Goal: Book appointment/travel/reservation

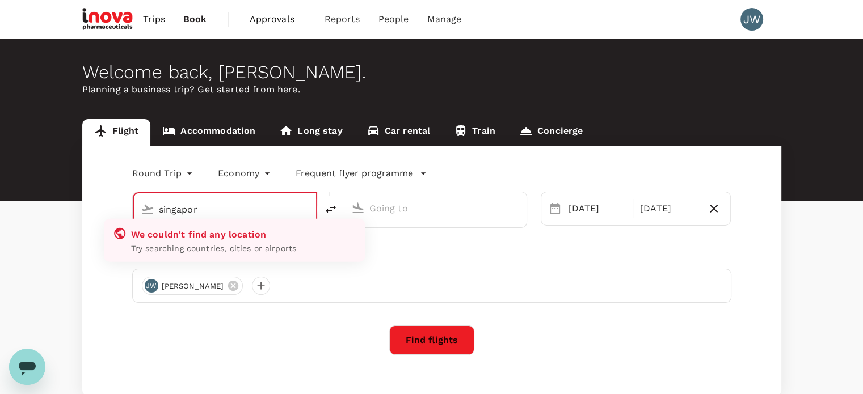
type input "[GEOGRAPHIC_DATA]"
type input "business"
type input "Singapore Changi (SIN)"
type input "[GEOGRAPHIC_DATA], [GEOGRAPHIC_DATA] (any)"
type input "Singapore Changi (SIN)"
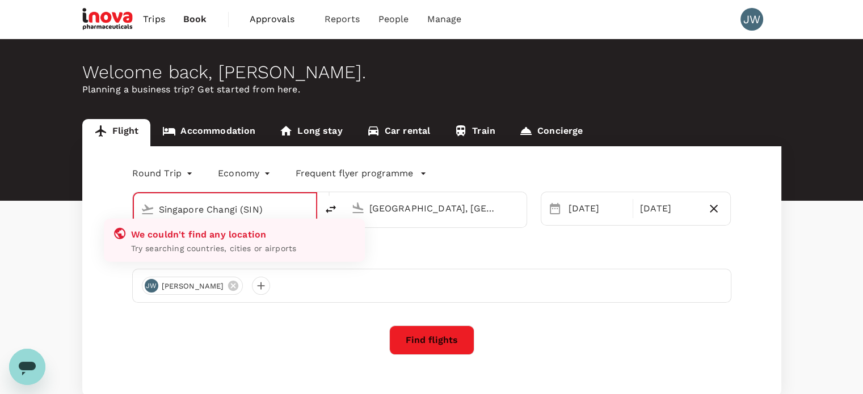
click at [445, 206] on input "[GEOGRAPHIC_DATA], [GEOGRAPHIC_DATA] (any)" at bounding box center [435, 209] width 133 height 18
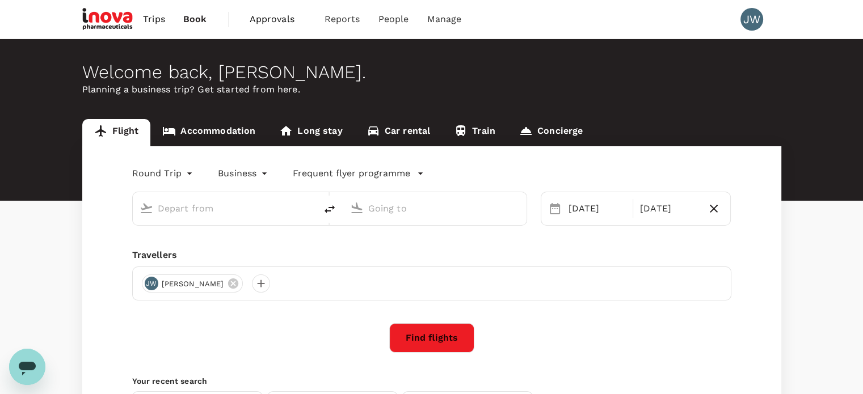
type input "Singapore Changi (SIN)"
type input "[GEOGRAPHIC_DATA], [GEOGRAPHIC_DATA] (any)"
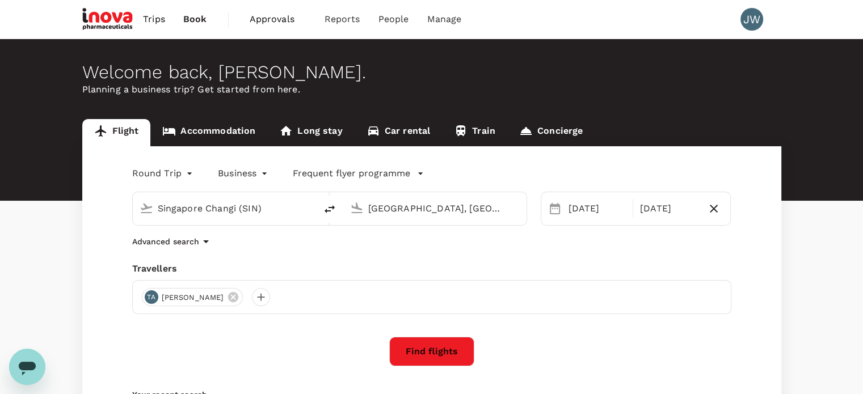
drag, startPoint x: 460, startPoint y: 207, endPoint x: 303, endPoint y: 207, distance: 156.6
click at [303, 207] on div "Singapore Changi (SIN) [GEOGRAPHIC_DATA], [GEOGRAPHIC_DATA] (any)" at bounding box center [329, 209] width 395 height 34
type input "[GEOGRAPHIC_DATA], [GEOGRAPHIC_DATA] (any)"
